Goal: Task Accomplishment & Management: Complete application form

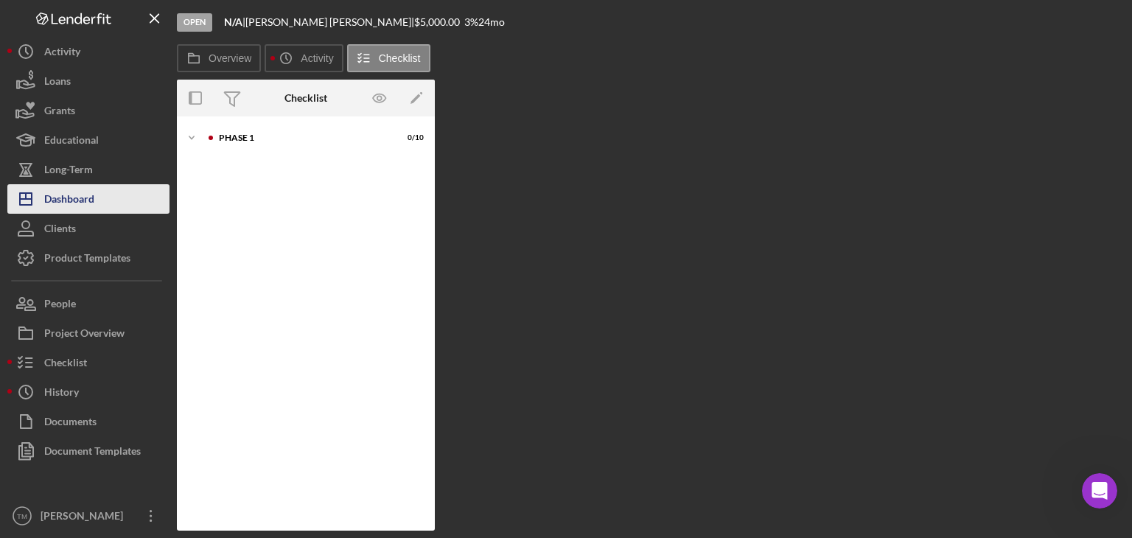
click at [62, 195] on div "Dashboard" at bounding box center [69, 200] width 50 height 33
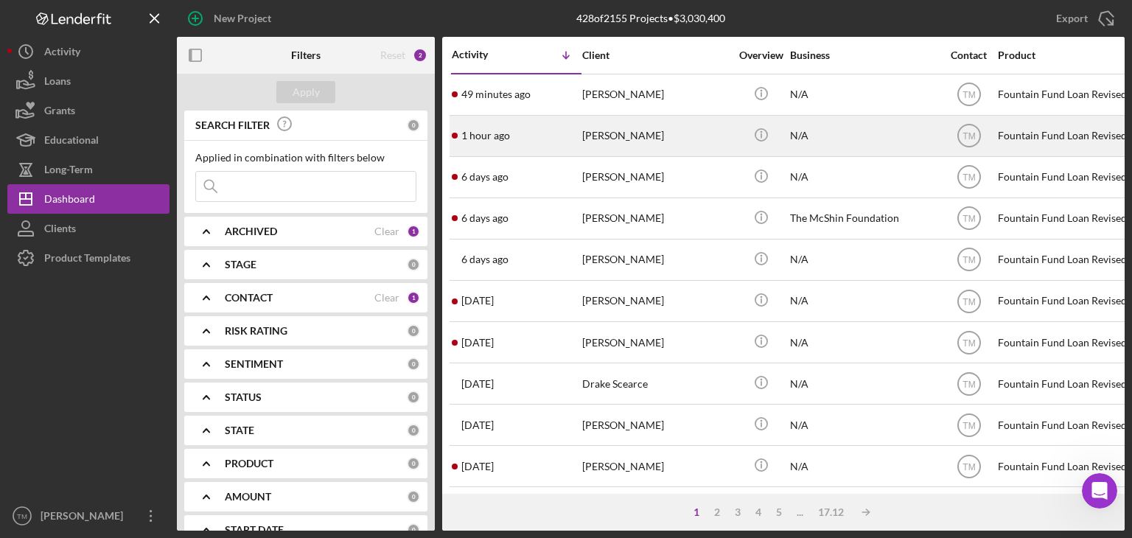
click at [641, 136] on div "[PERSON_NAME]" at bounding box center [655, 135] width 147 height 39
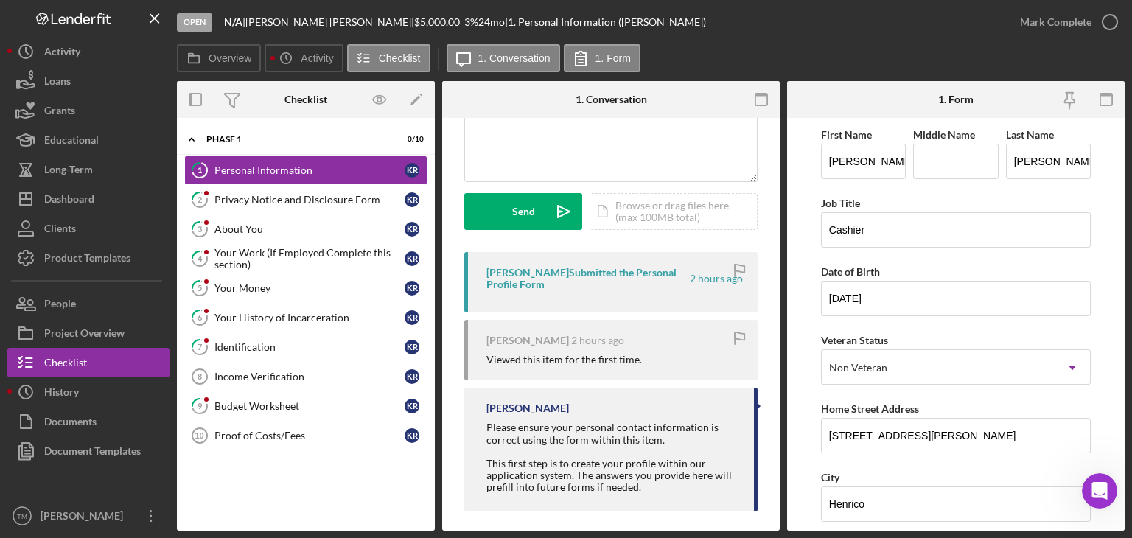
scroll to position [165, 0]
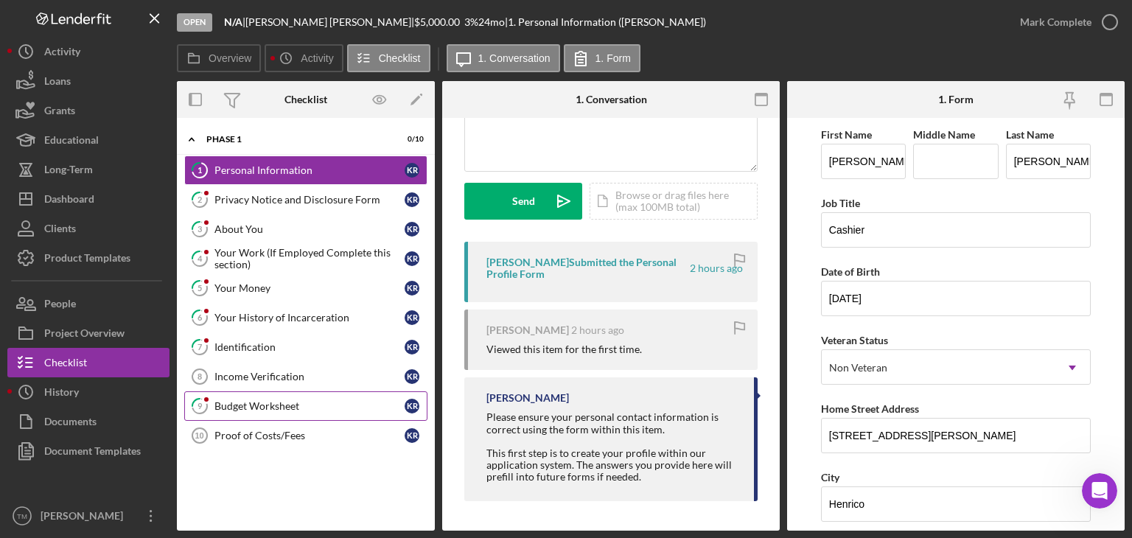
click at [253, 406] on div "Budget Worksheet" at bounding box center [310, 406] width 190 height 12
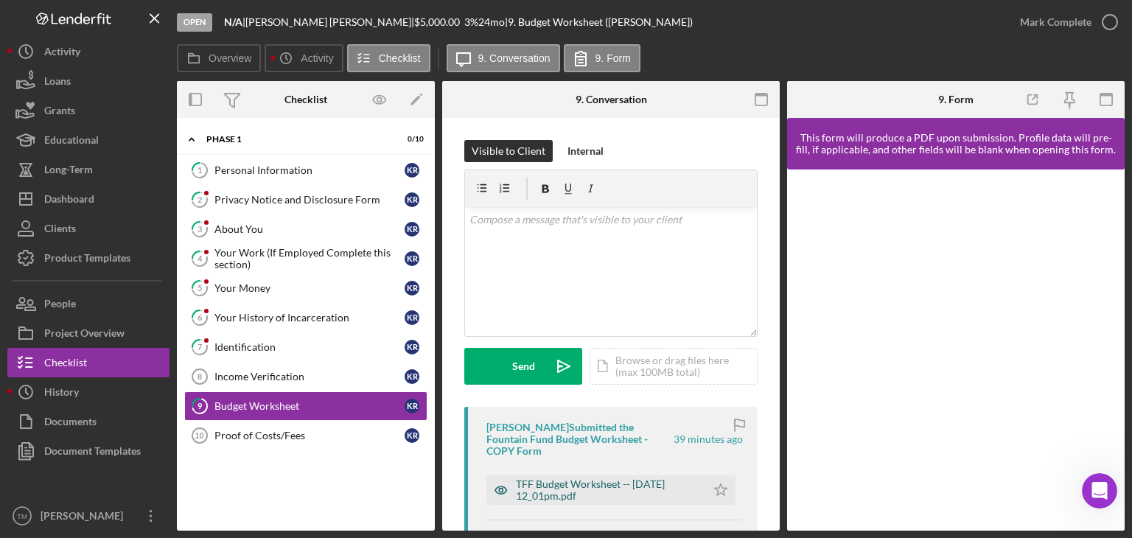
click at [606, 484] on div "TFF Budget Worksheet -- [DATE] 12_01pm.pdf" at bounding box center [607, 491] width 183 height 24
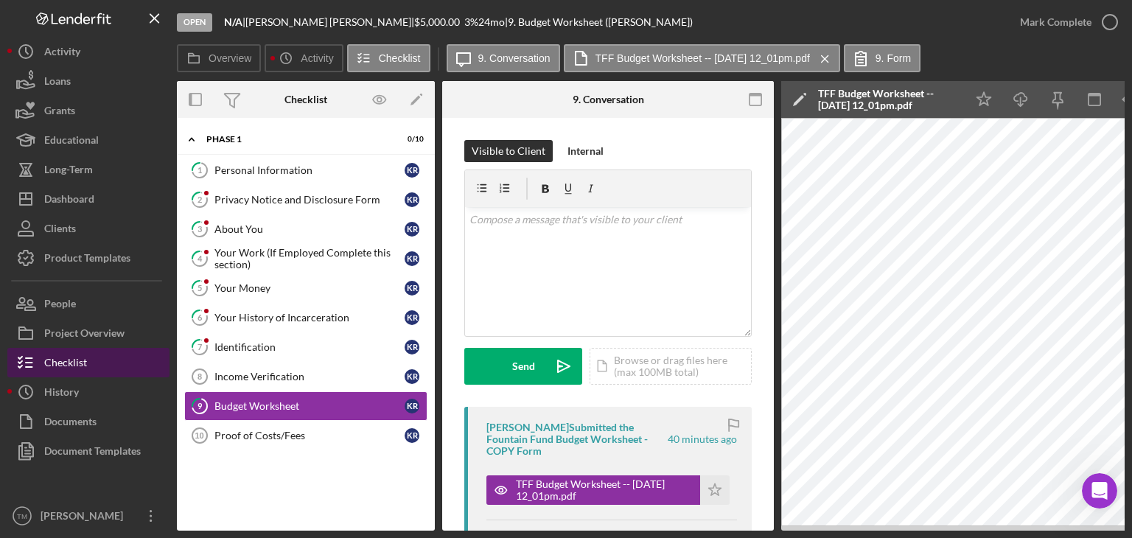
click at [75, 358] on div "Checklist" at bounding box center [65, 364] width 43 height 33
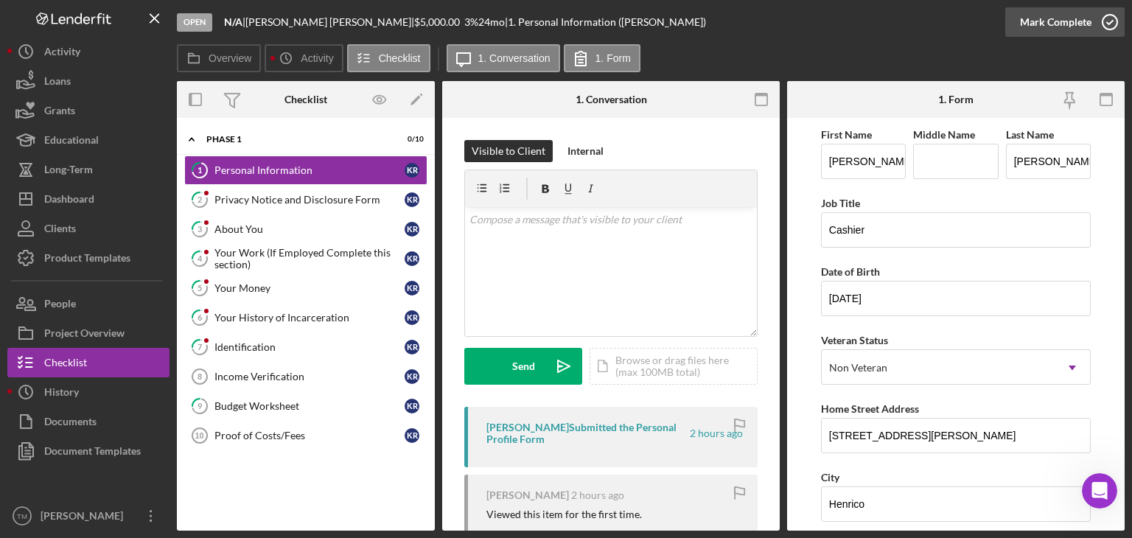
click at [1041, 21] on div "Mark Complete" at bounding box center [1056, 21] width 72 height 29
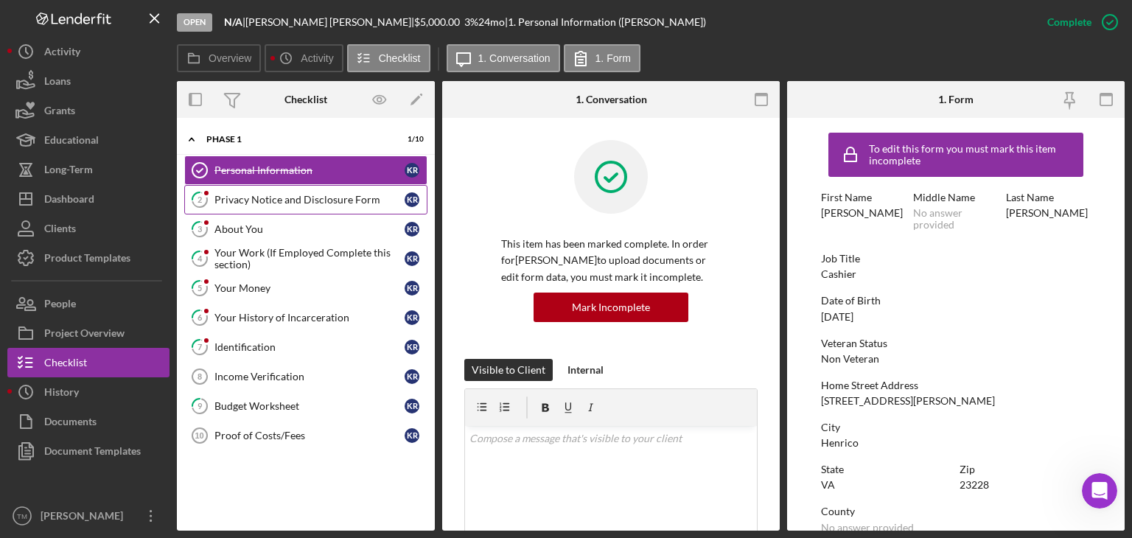
click at [247, 201] on div "Privacy Notice and Disclosure Form" at bounding box center [310, 200] width 190 height 12
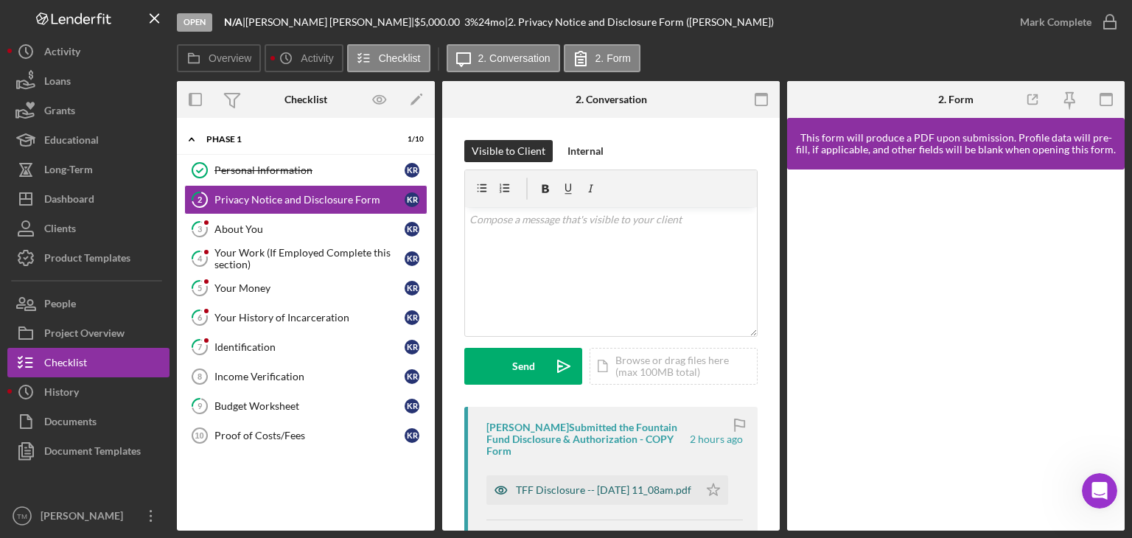
click at [546, 496] on div "TFF Disclosure -- [DATE] 11_08am.pdf" at bounding box center [603, 490] width 175 height 12
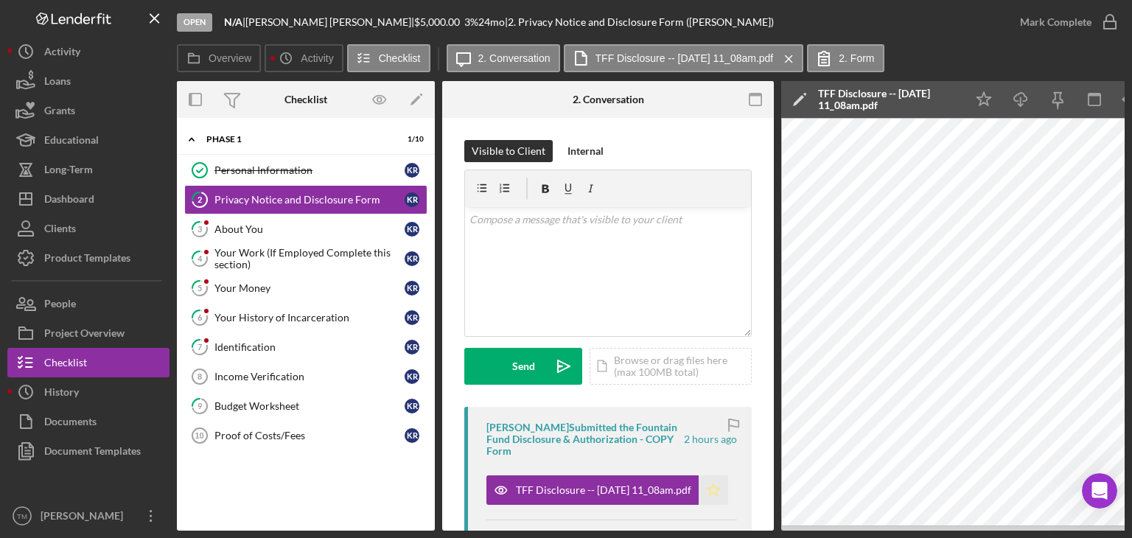
click at [711, 487] on icon "Icon/Star" at bounding box center [713, 490] width 29 height 29
click at [1073, 21] on div "Mark Complete" at bounding box center [1056, 21] width 72 height 29
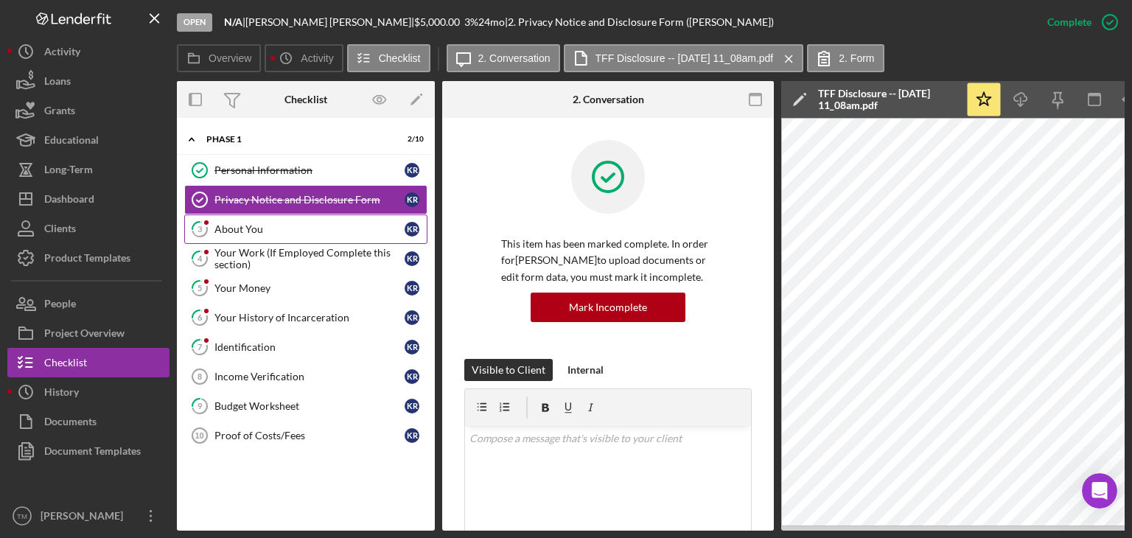
click at [240, 230] on div "About You" at bounding box center [310, 229] width 190 height 12
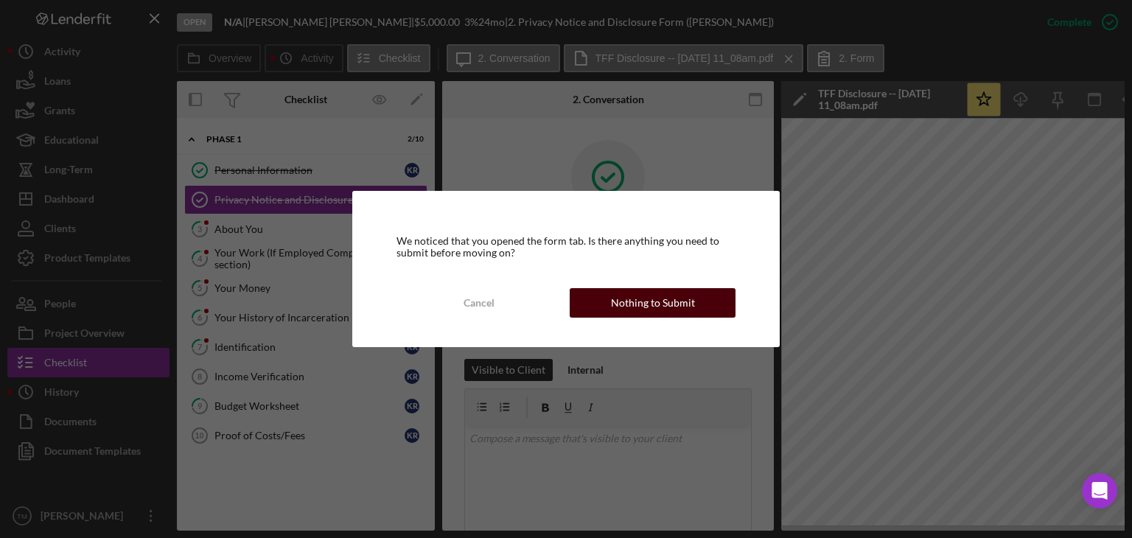
click at [619, 302] on div "Nothing to Submit" at bounding box center [653, 302] width 84 height 29
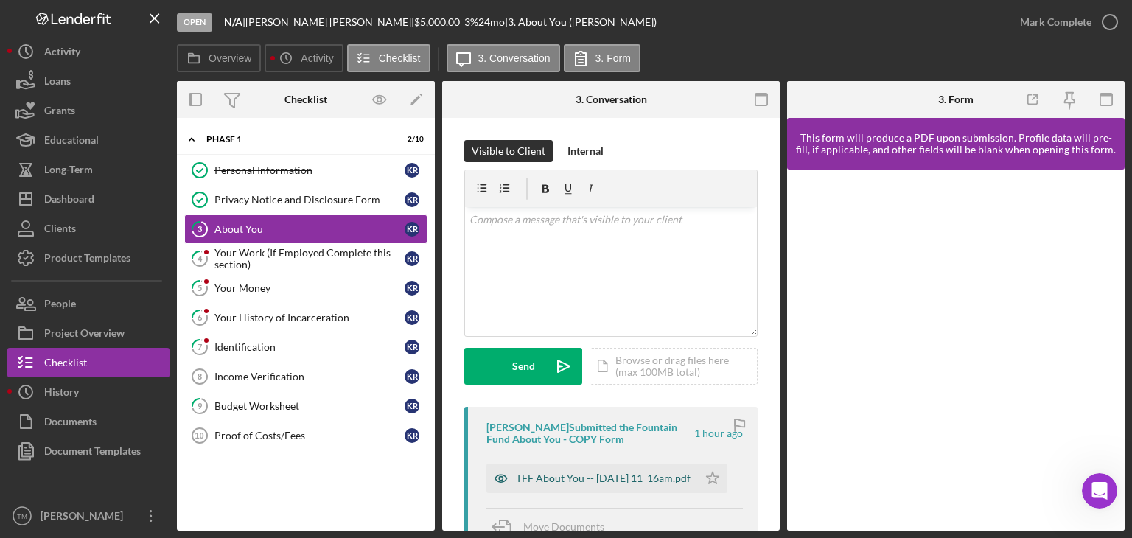
click at [594, 478] on div "TFF About You -- [DATE] 11_16am.pdf" at bounding box center [603, 479] width 175 height 12
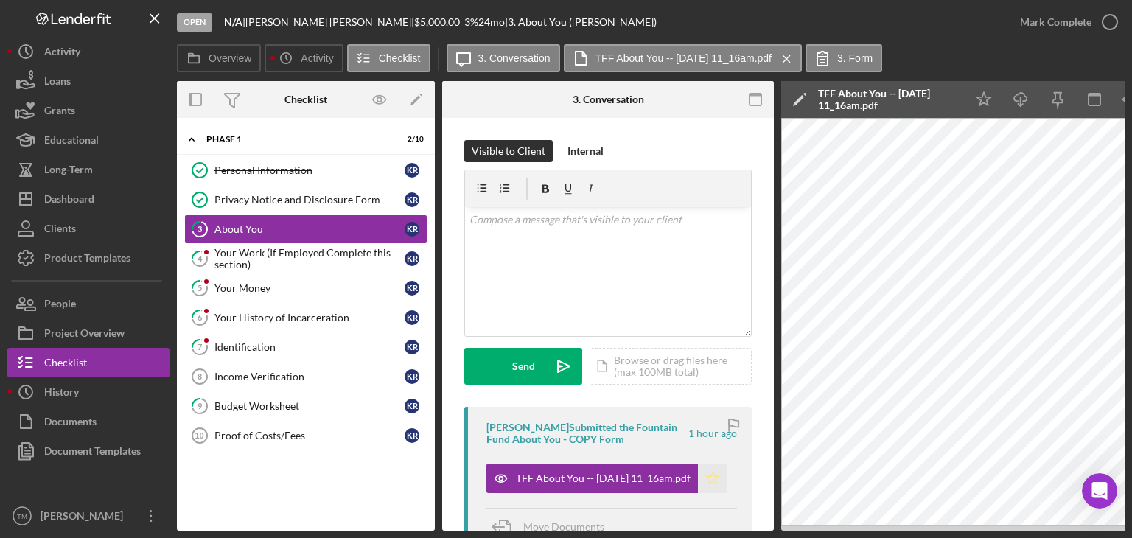
click at [708, 476] on icon "Icon/Star" at bounding box center [712, 478] width 29 height 29
click at [1065, 28] on div "Mark Complete" at bounding box center [1056, 21] width 72 height 29
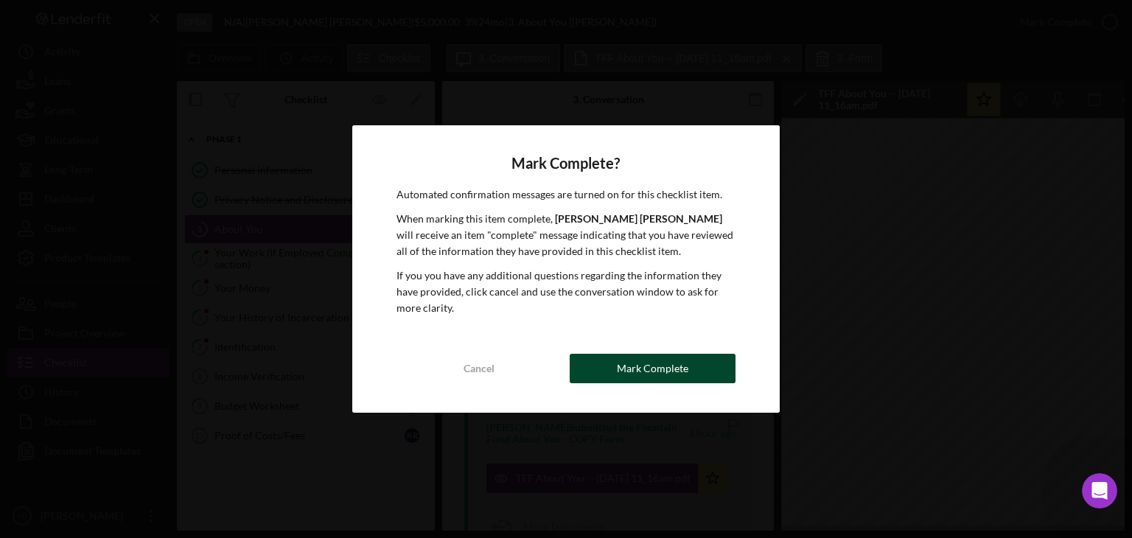
click at [677, 375] on div "Mark Complete" at bounding box center [653, 368] width 72 height 29
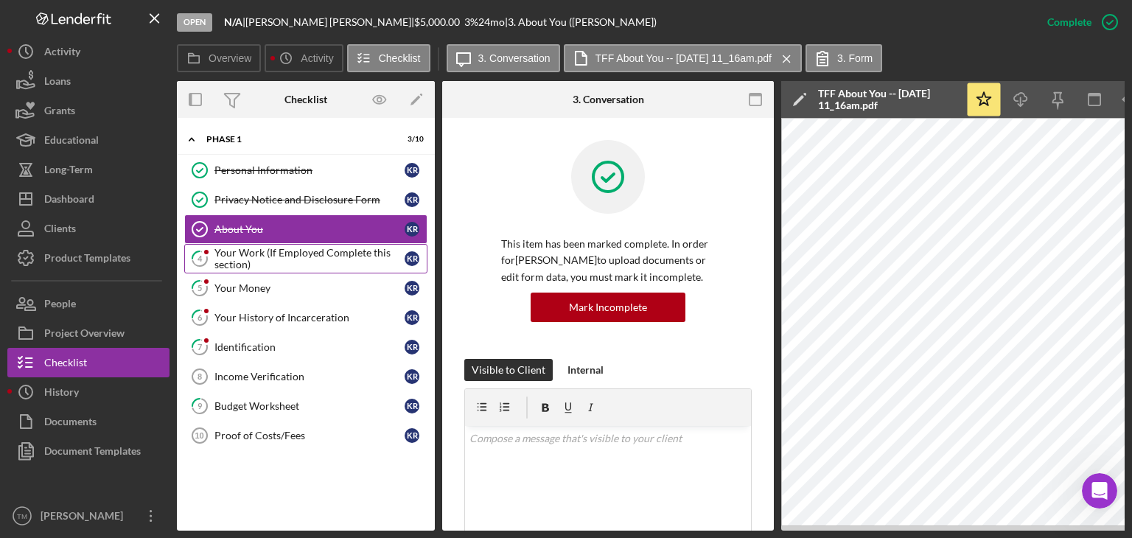
click at [246, 254] on div "Your Work (If Employed Complete this section)" at bounding box center [310, 259] width 190 height 24
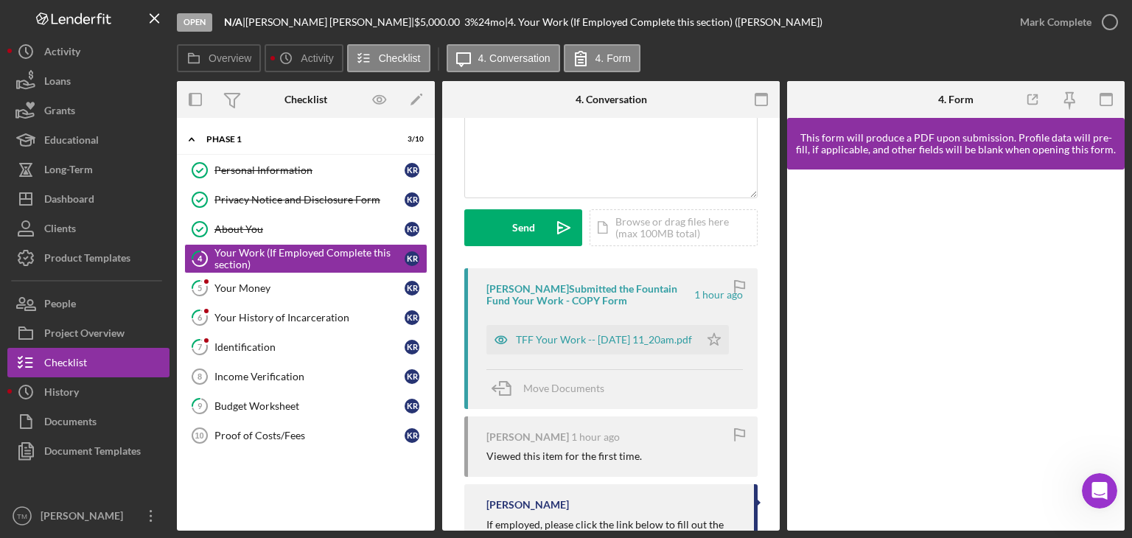
scroll to position [147, 0]
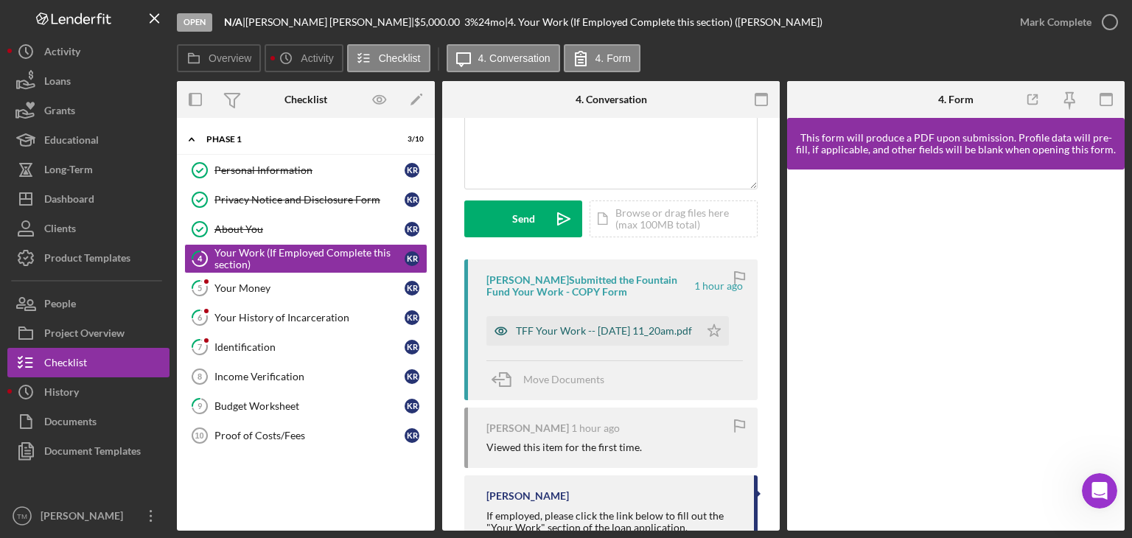
click at [585, 334] on div "TFF Your Work -- [DATE] 11_20am.pdf" at bounding box center [604, 331] width 176 height 12
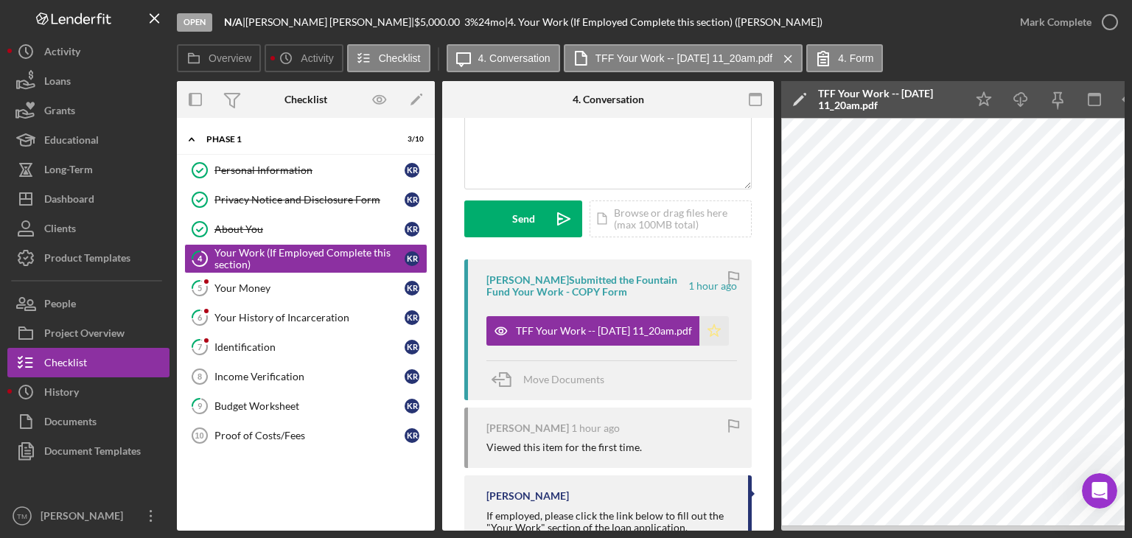
click at [711, 333] on polygon "button" at bounding box center [715, 330] width 13 height 12
click at [1056, 27] on div "Mark Complete" at bounding box center [1056, 21] width 72 height 29
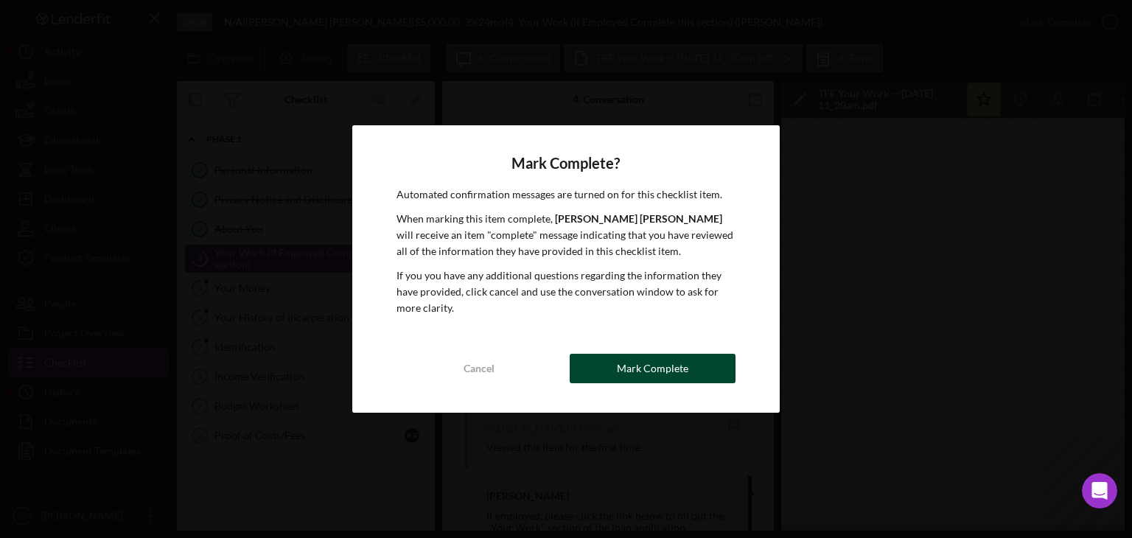
click at [649, 372] on div "Mark Complete" at bounding box center [653, 368] width 72 height 29
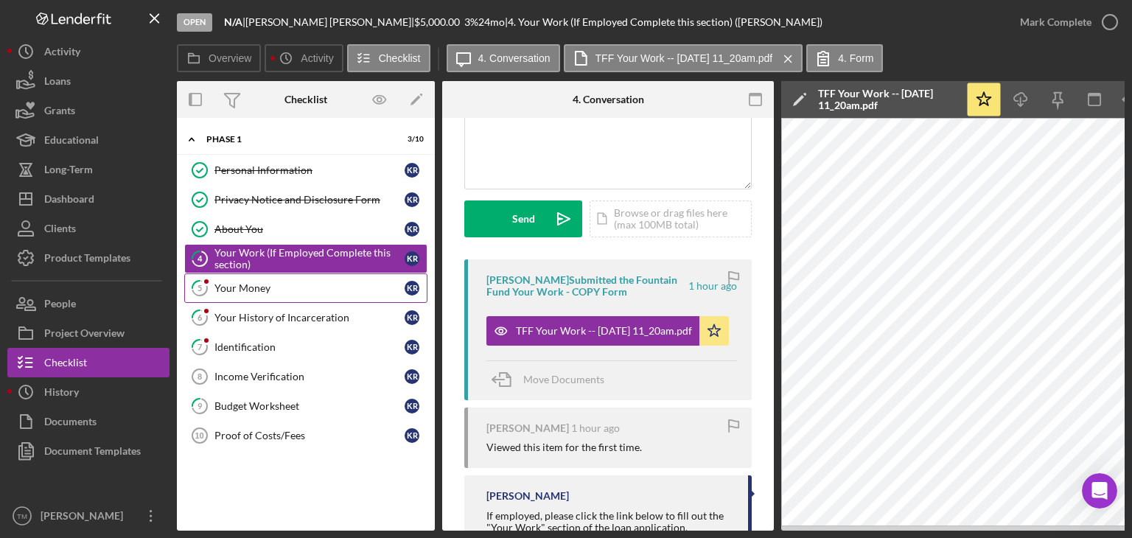
scroll to position [366, 0]
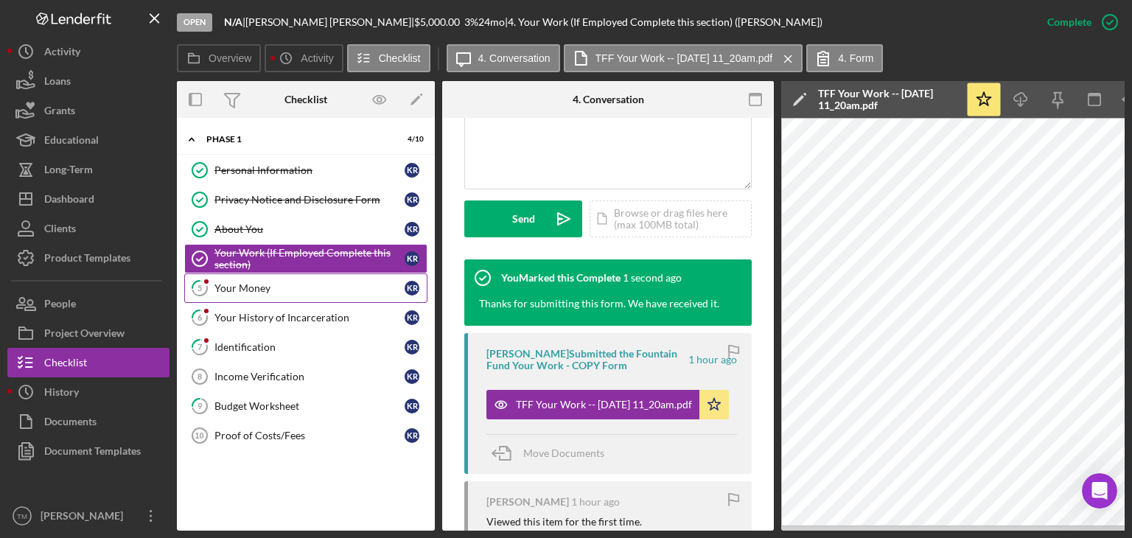
click at [230, 290] on div "Your Money" at bounding box center [310, 288] width 190 height 12
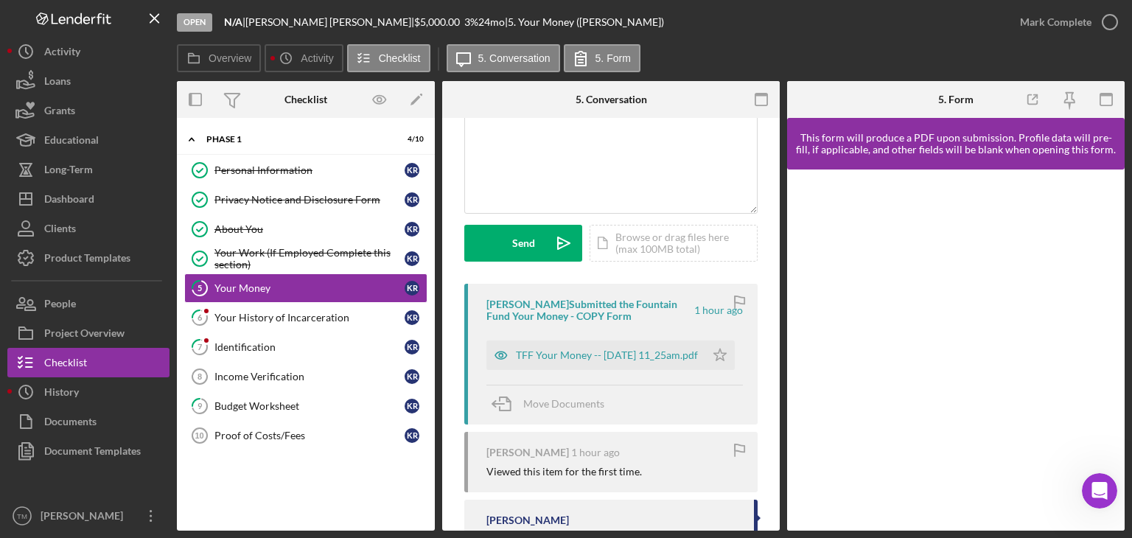
scroll to position [147, 0]
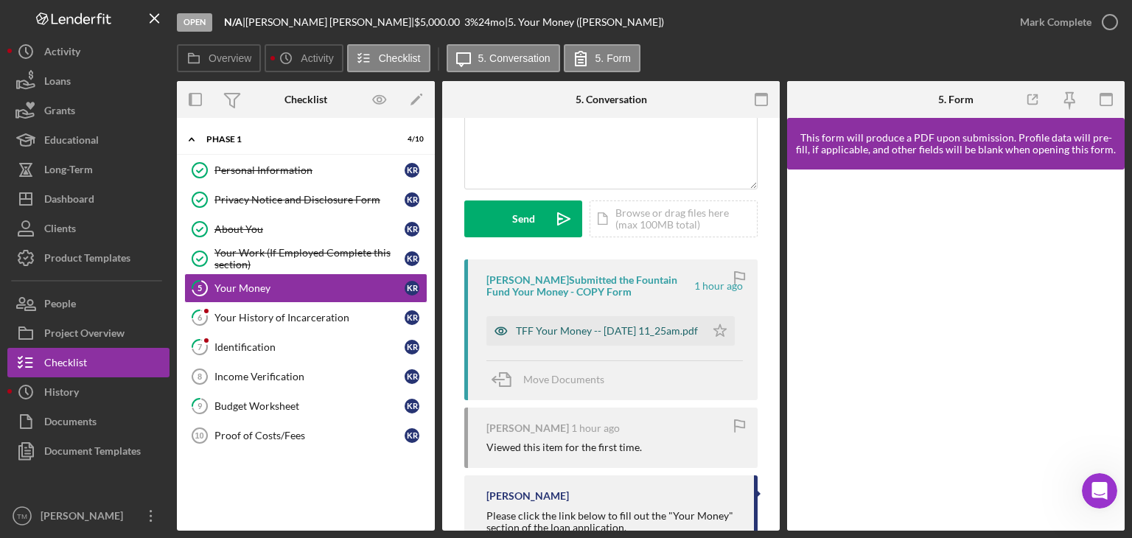
click at [580, 332] on div "TFF Your Money -- [DATE] 11_25am.pdf" at bounding box center [607, 331] width 182 height 12
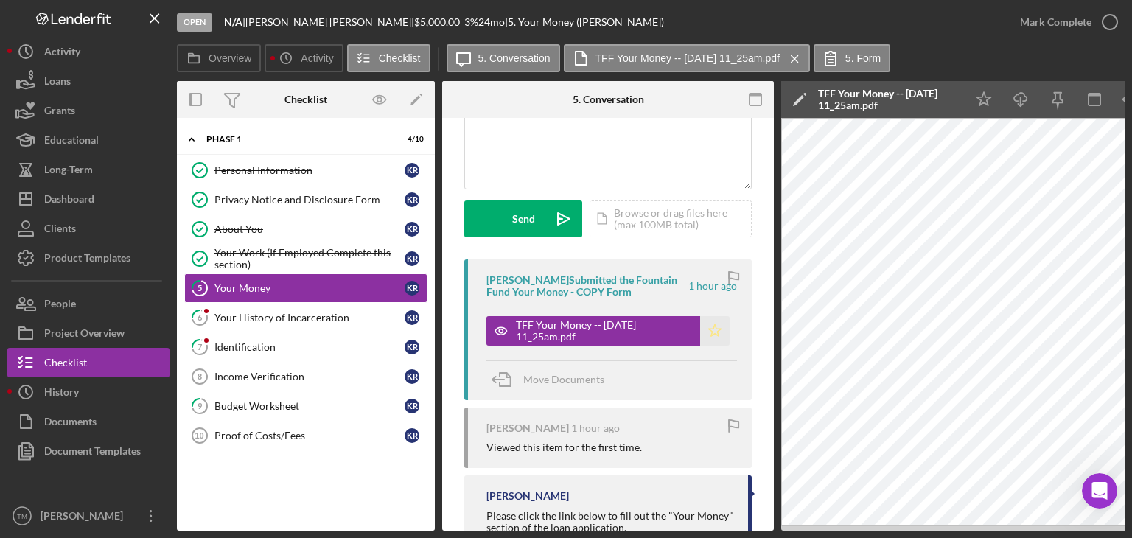
click at [711, 328] on icon "Icon/Star" at bounding box center [714, 330] width 29 height 29
click at [1056, 26] on div "Mark Complete" at bounding box center [1056, 21] width 72 height 29
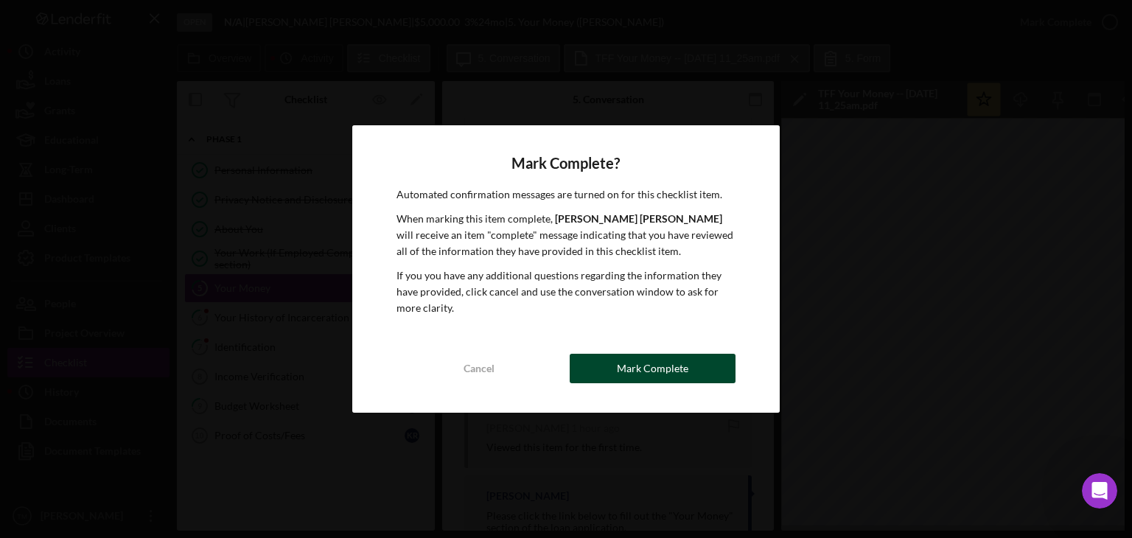
click at [634, 363] on div "Mark Complete" at bounding box center [653, 368] width 72 height 29
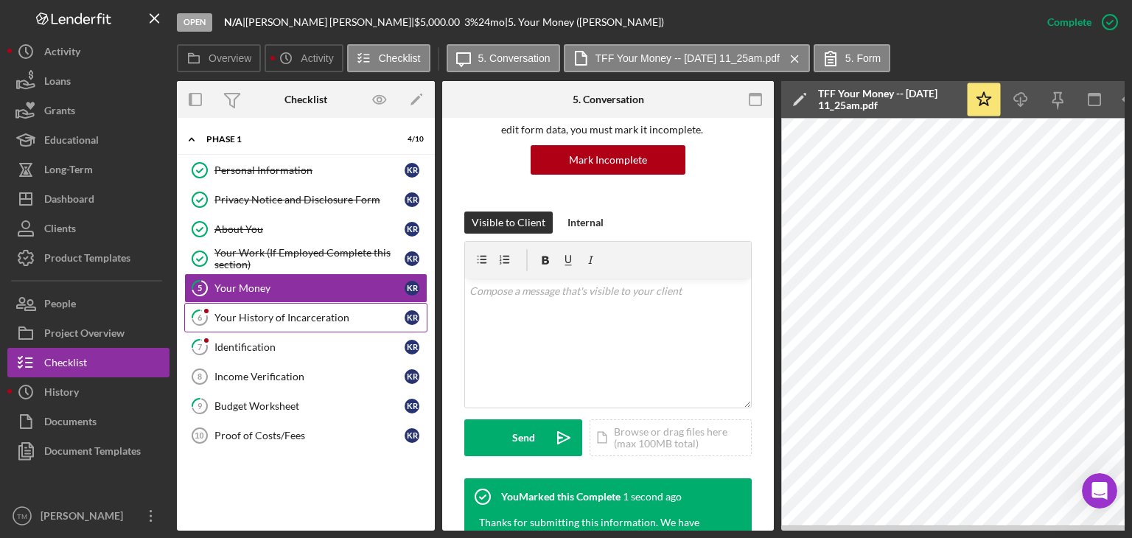
scroll to position [366, 0]
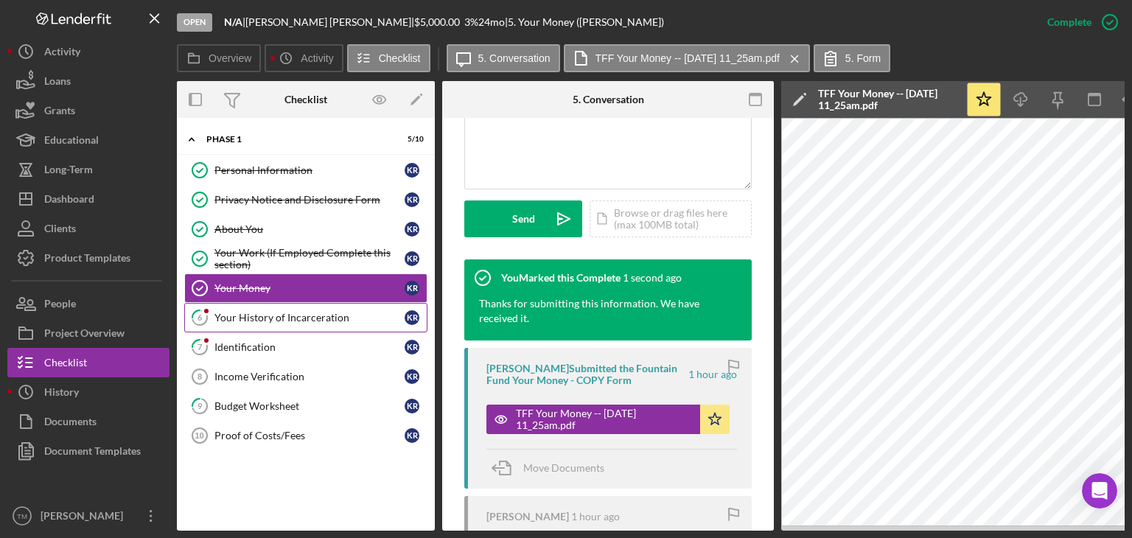
click at [258, 321] on div "Your History of Incarceration" at bounding box center [310, 318] width 190 height 12
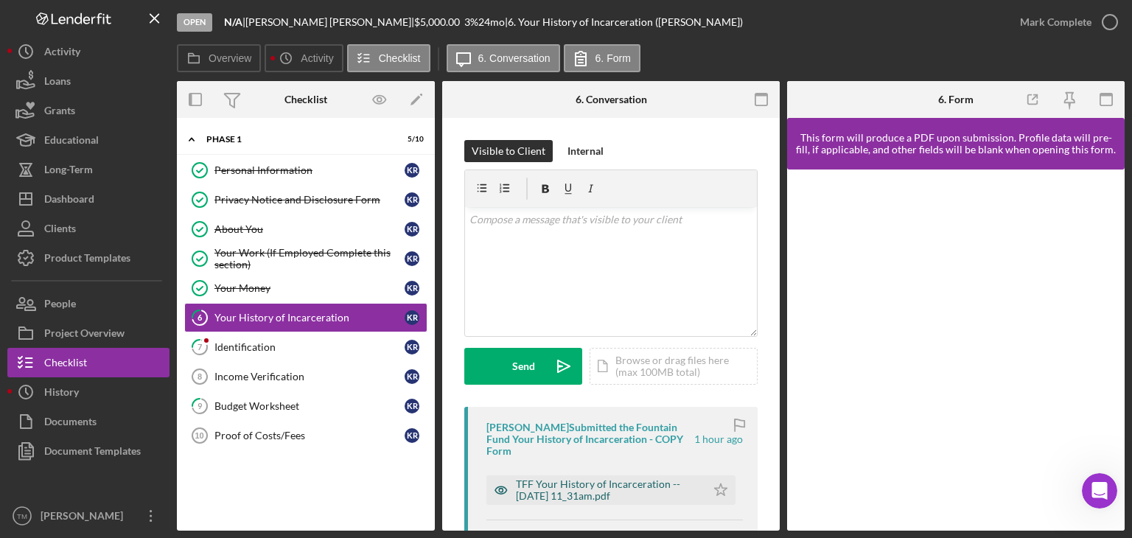
click at [579, 487] on div "TFF Your History of Incarceration -- [DATE] 11_31am.pdf" at bounding box center [607, 491] width 183 height 24
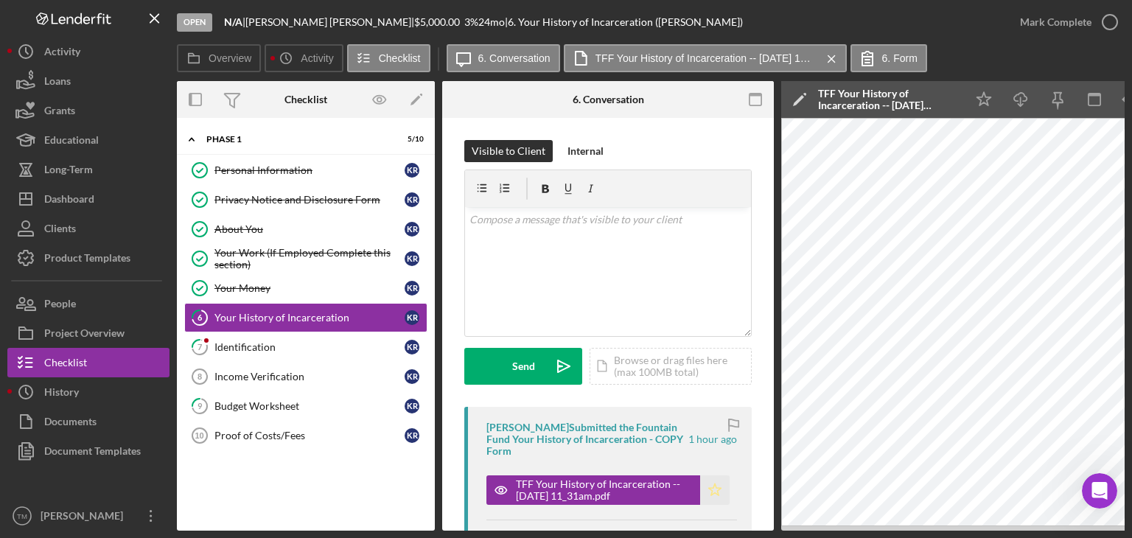
click at [711, 489] on icon "Icon/Star" at bounding box center [714, 490] width 29 height 29
click at [1053, 25] on div "Mark Complete" at bounding box center [1056, 21] width 72 height 29
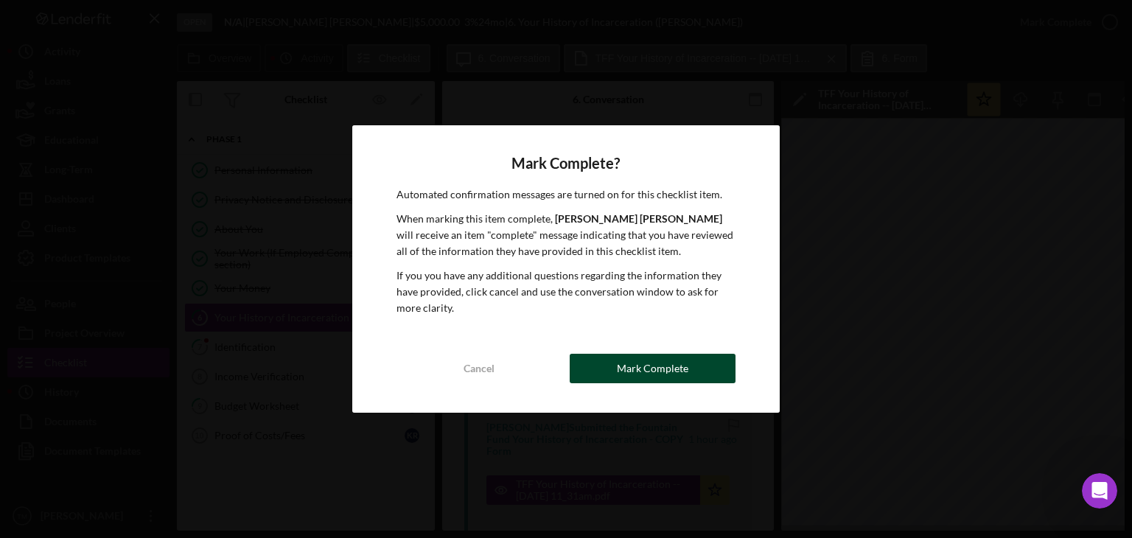
click at [689, 366] on button "Mark Complete" at bounding box center [653, 368] width 166 height 29
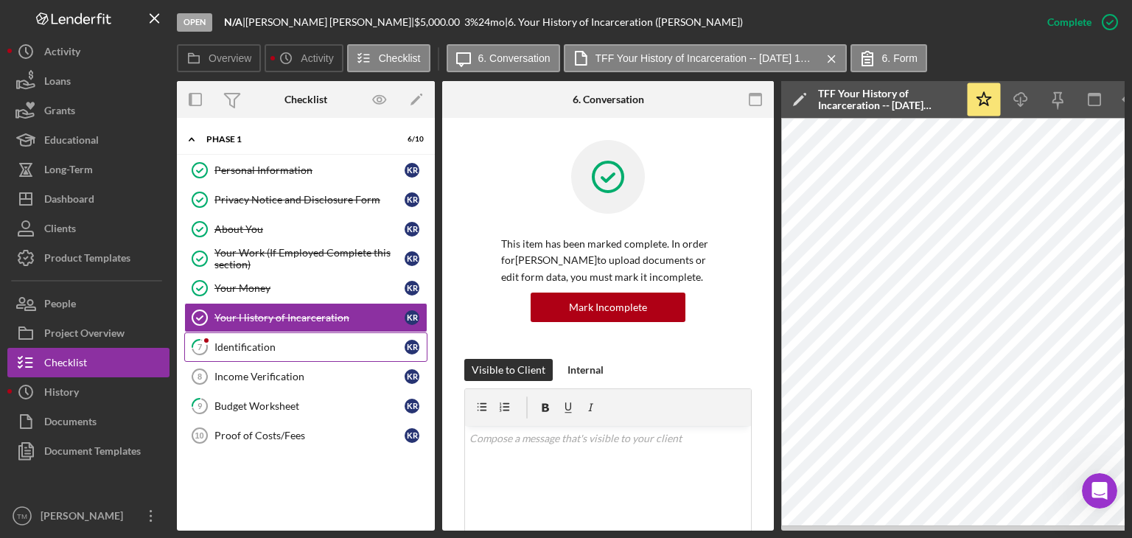
click at [236, 347] on div "Identification" at bounding box center [310, 347] width 190 height 12
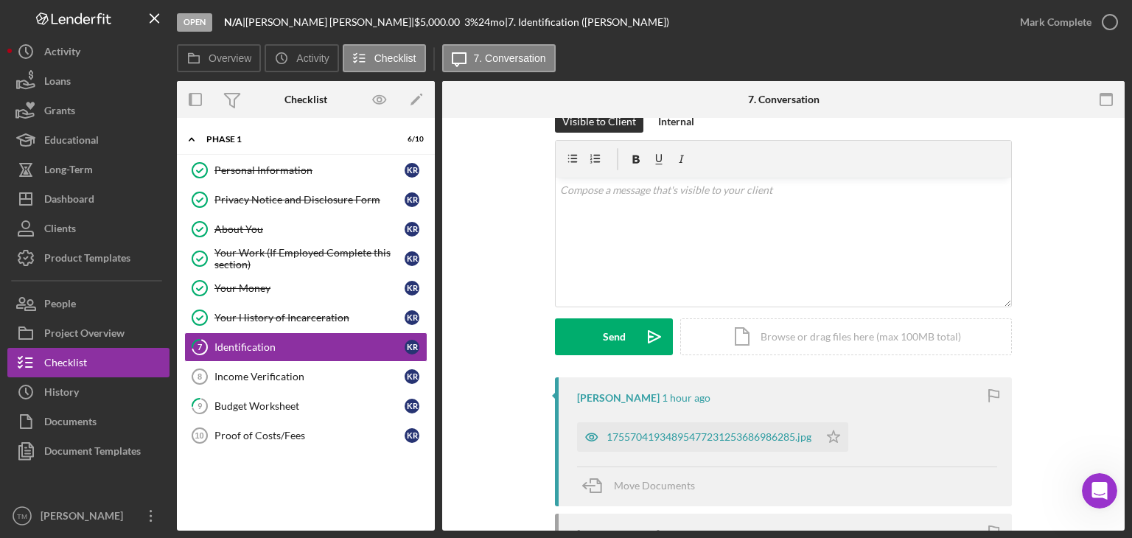
scroll to position [74, 0]
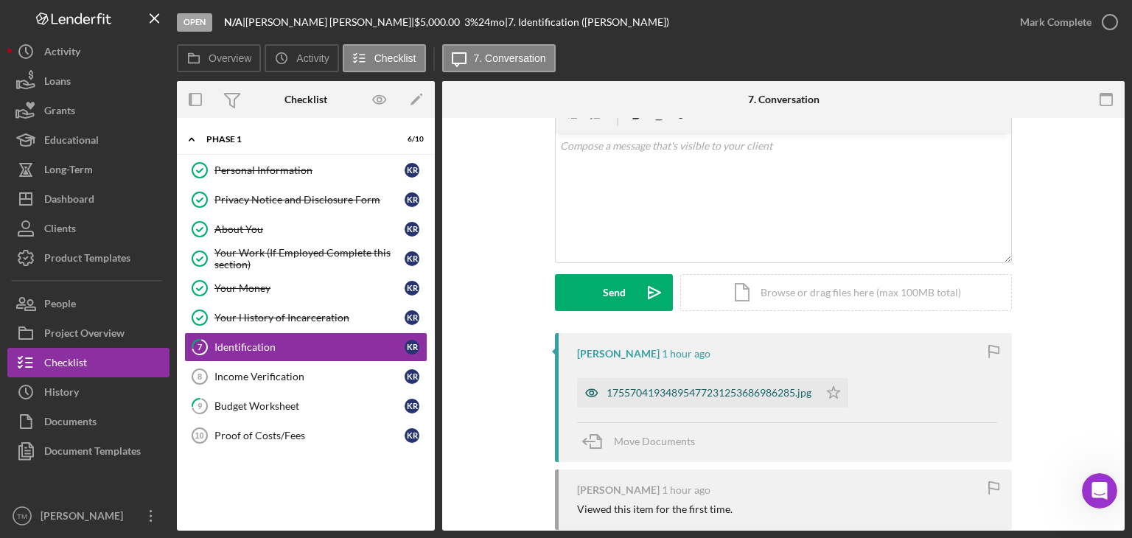
click at [668, 394] on div "17557041934895477231253686986285.jpg" at bounding box center [709, 393] width 205 height 12
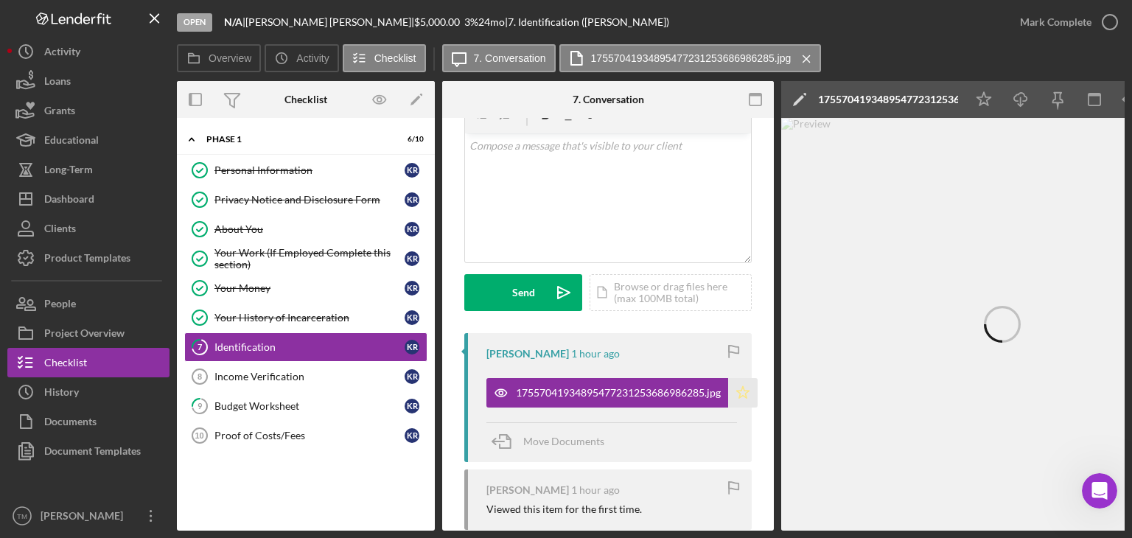
click at [747, 393] on icon "Icon/Star" at bounding box center [742, 392] width 29 height 29
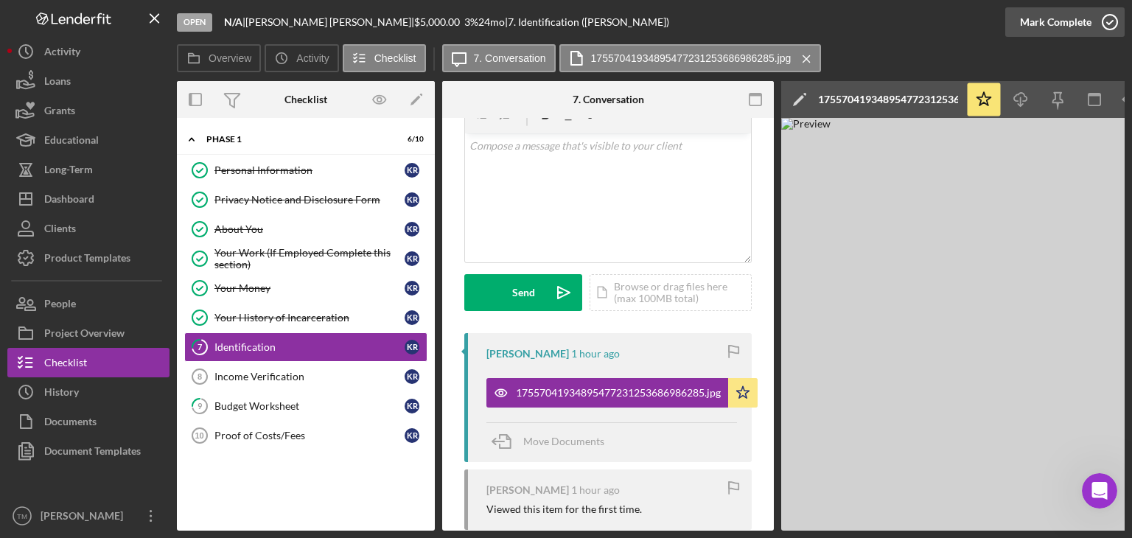
click at [1074, 27] on div "Mark Complete" at bounding box center [1056, 21] width 72 height 29
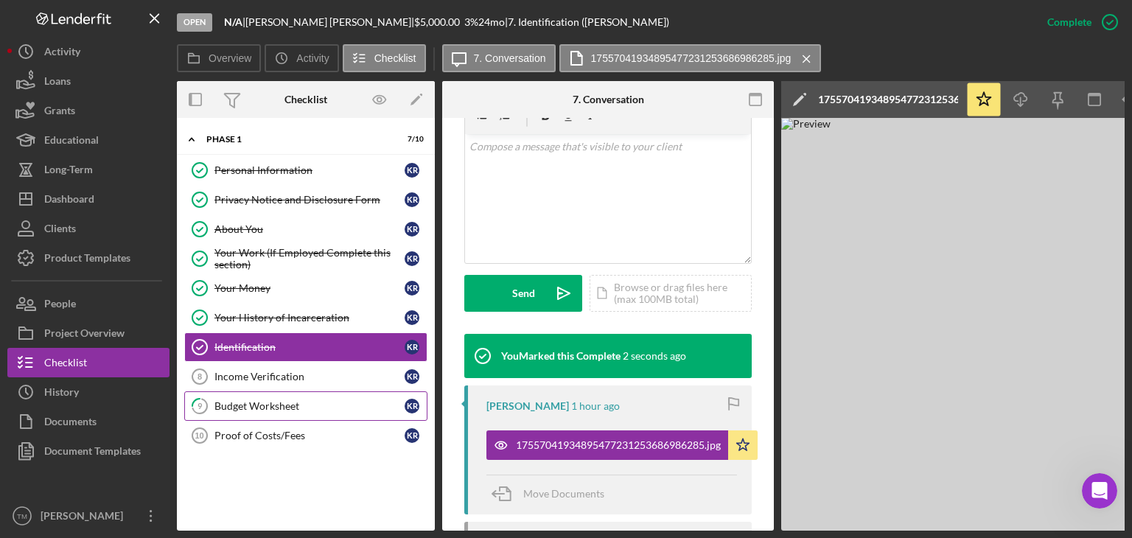
click at [250, 403] on div "Budget Worksheet" at bounding box center [310, 406] width 190 height 12
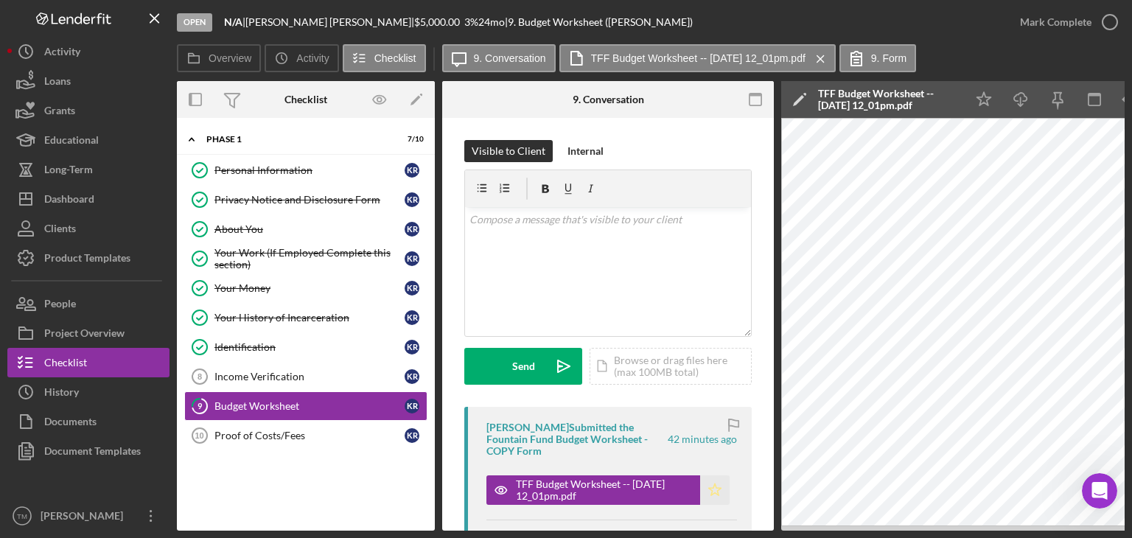
click at [709, 493] on icon "Icon/Star" at bounding box center [714, 490] width 29 height 29
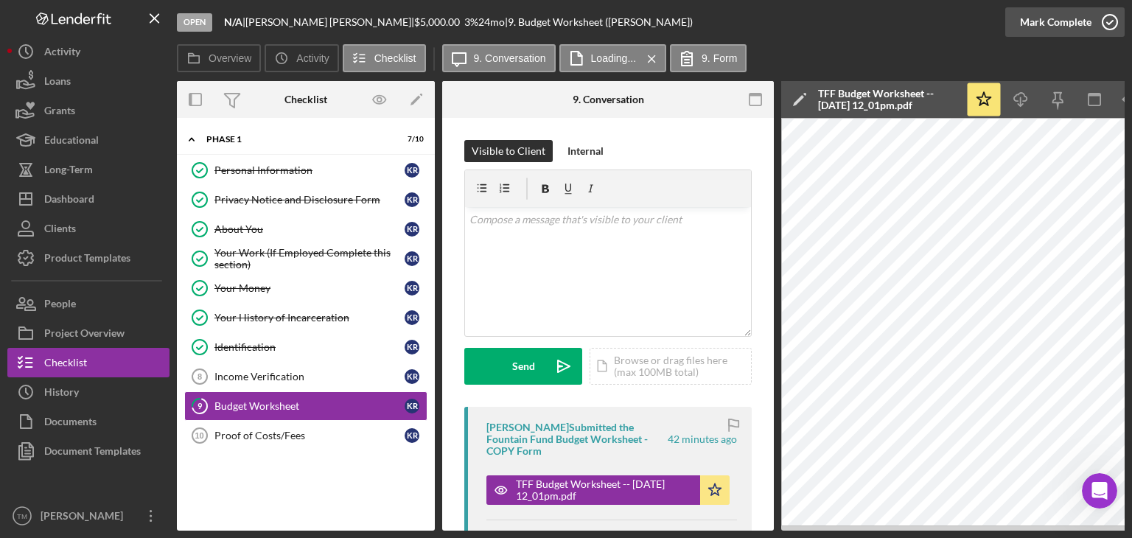
click at [1062, 26] on div "Mark Complete" at bounding box center [1056, 21] width 72 height 29
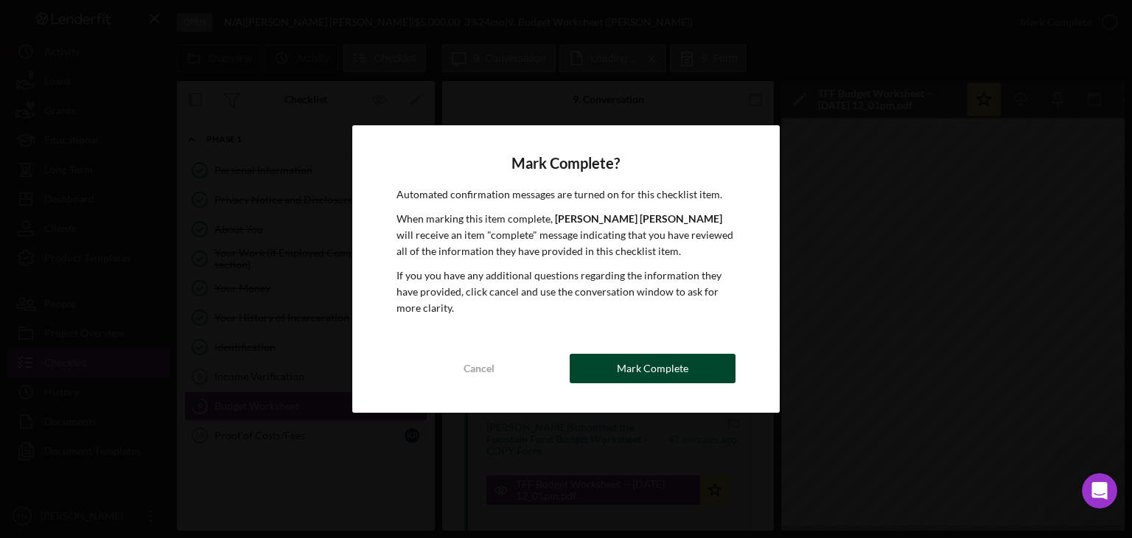
click at [673, 372] on div "Mark Complete" at bounding box center [653, 368] width 72 height 29
